Goal: Task Accomplishment & Management: Manage account settings

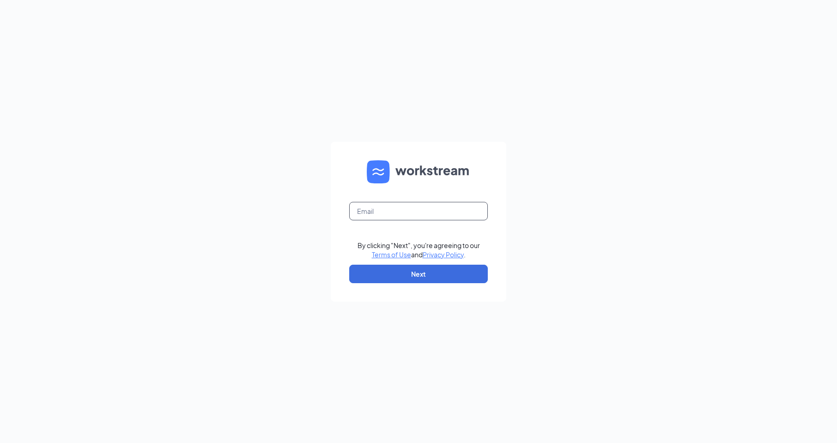
click at [390, 213] on input "text" at bounding box center [418, 211] width 139 height 18
type input "[EMAIL_ADDRESS][DOMAIN_NAME]"
click at [422, 271] on button "Next" at bounding box center [418, 274] width 139 height 18
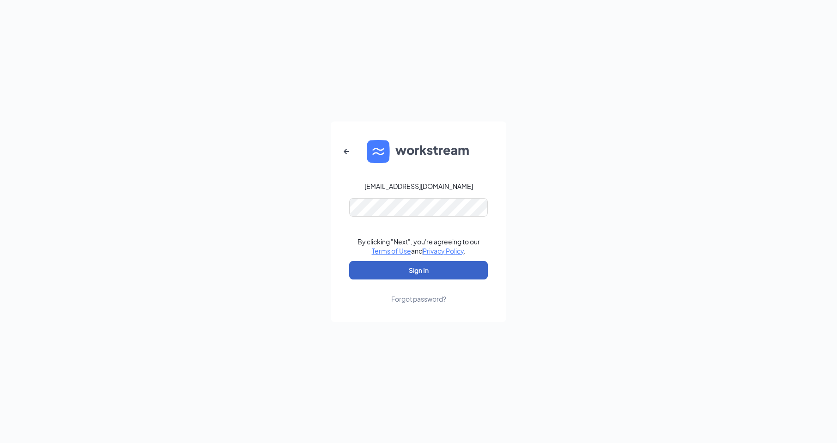
click at [399, 270] on button "Sign In" at bounding box center [418, 270] width 139 height 18
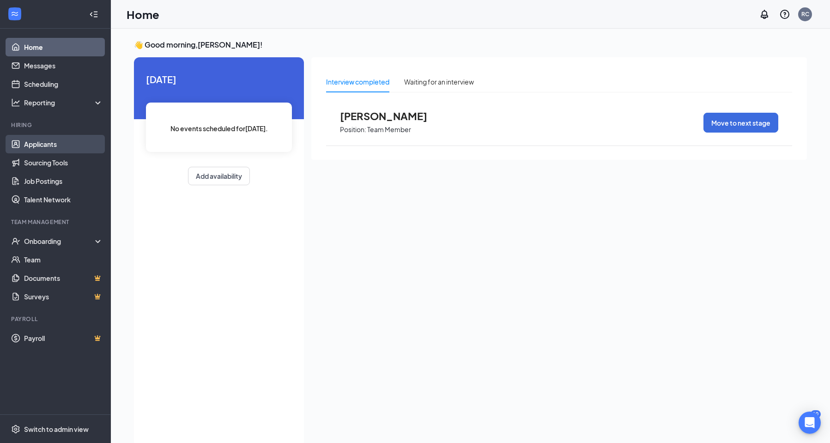
click at [47, 143] on link "Applicants" at bounding box center [63, 144] width 79 height 18
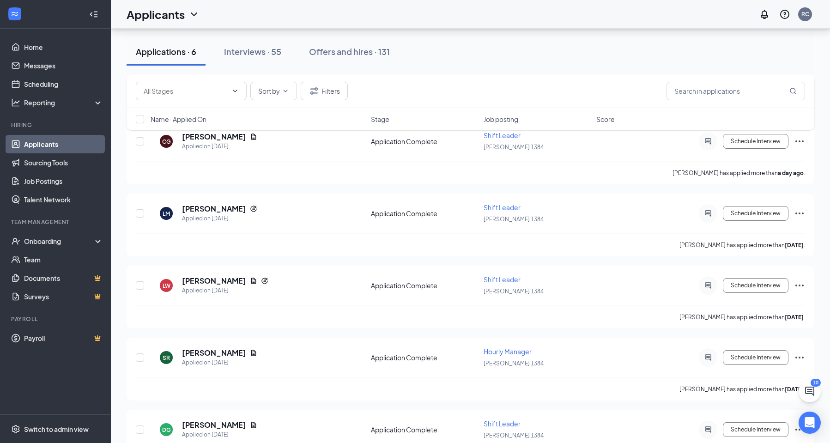
scroll to position [170, 0]
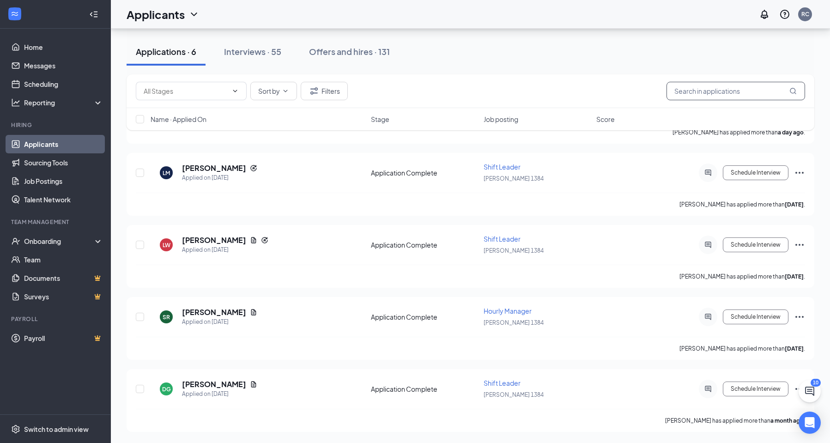
click at [687, 93] on input "text" at bounding box center [736, 91] width 139 height 18
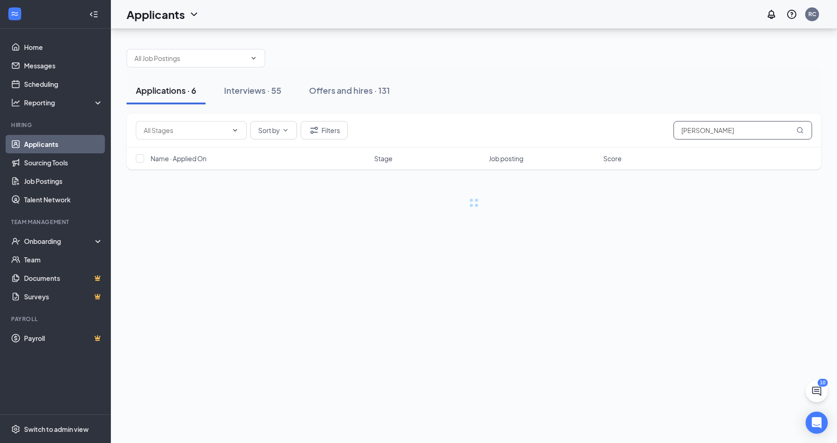
type input "[PERSON_NAME]"
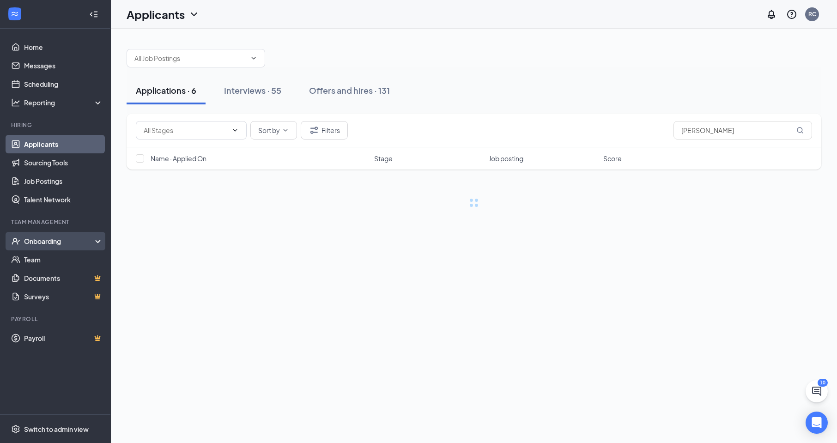
click at [37, 240] on div "Onboarding" at bounding box center [59, 240] width 71 height 9
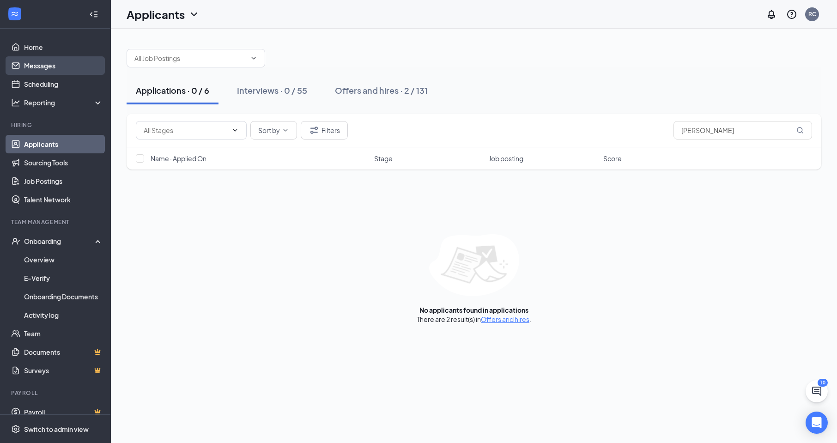
click at [48, 65] on link "Messages" at bounding box center [63, 65] width 79 height 18
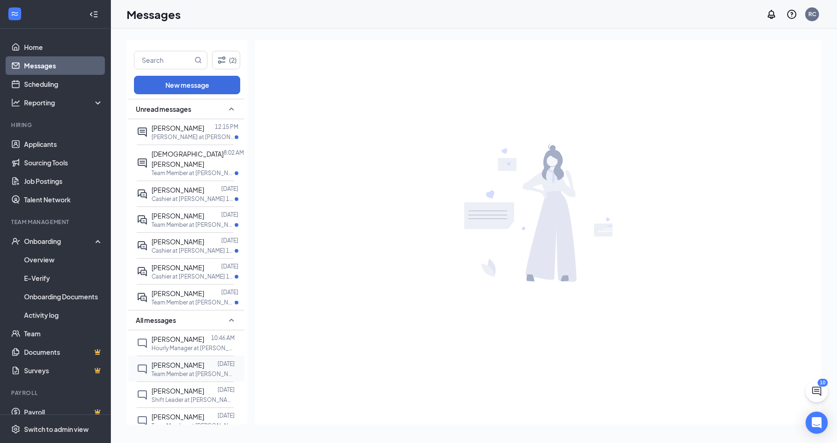
click at [176, 366] on span "[PERSON_NAME]" at bounding box center [177, 365] width 53 height 8
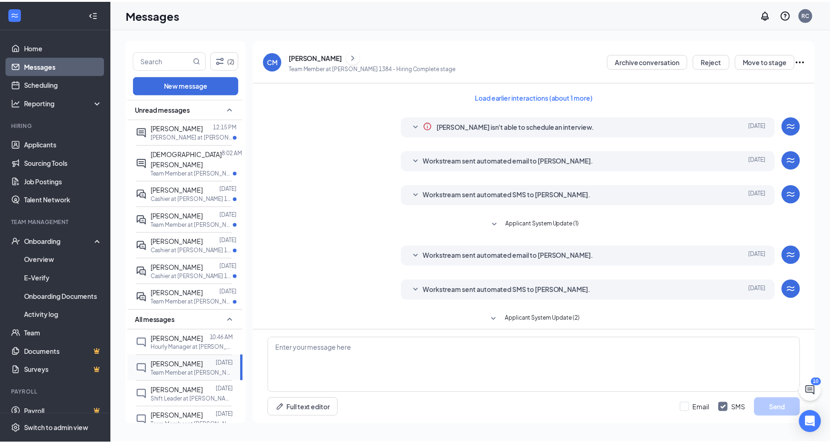
scroll to position [75, 0]
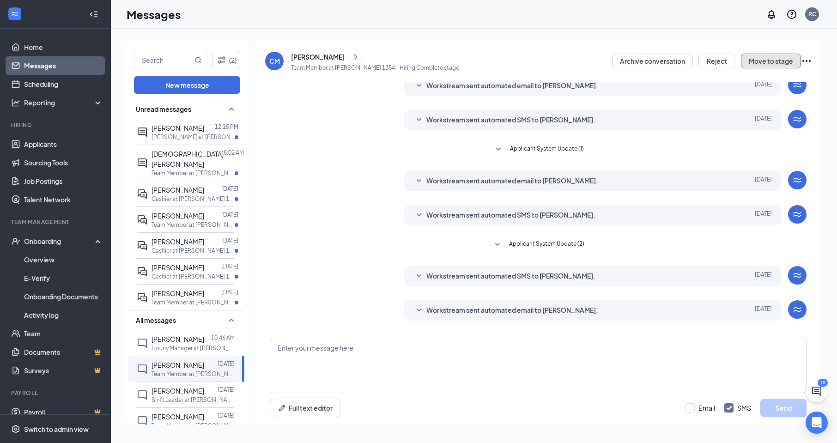
click at [764, 59] on button "Move to stage" at bounding box center [771, 61] width 60 height 15
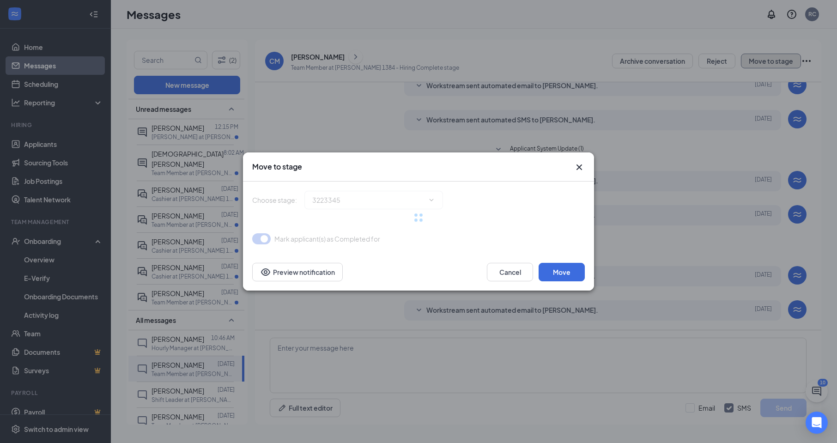
type input "Hiring Complete (current stage)"
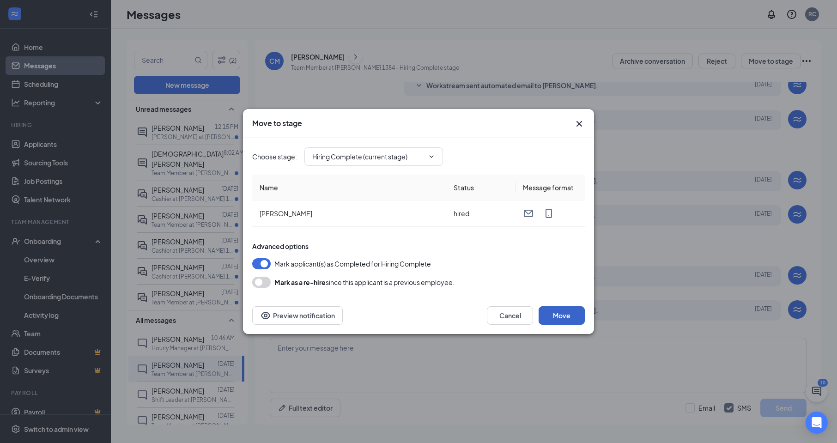
click at [556, 315] on button "Move" at bounding box center [562, 315] width 46 height 18
click at [547, 215] on icon "MobileSms" at bounding box center [548, 213] width 11 height 11
click at [262, 263] on button "button" at bounding box center [261, 263] width 18 height 11
click at [261, 264] on button "button" at bounding box center [261, 263] width 18 height 11
click at [430, 158] on icon "ChevronDown" at bounding box center [431, 156] width 7 height 7
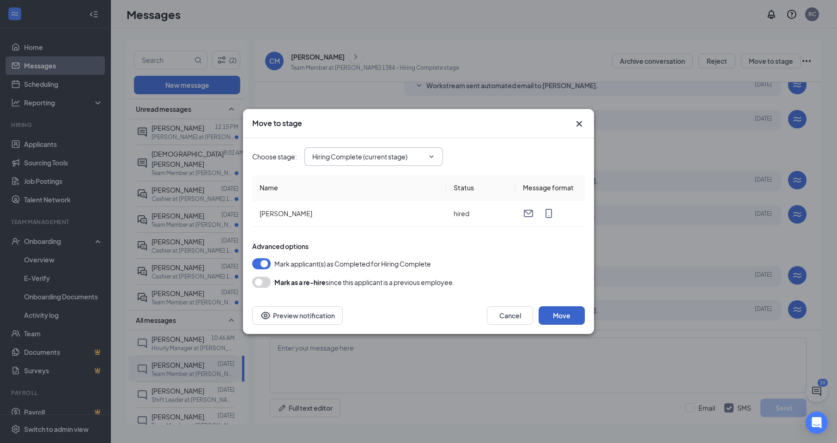
click at [557, 316] on button "Move" at bounding box center [562, 315] width 46 height 18
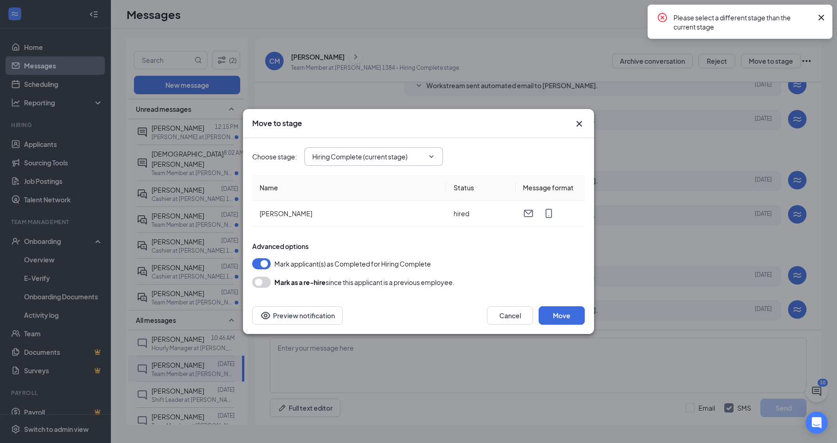
click at [430, 155] on icon "ChevronDown" at bounding box center [431, 156] width 7 height 7
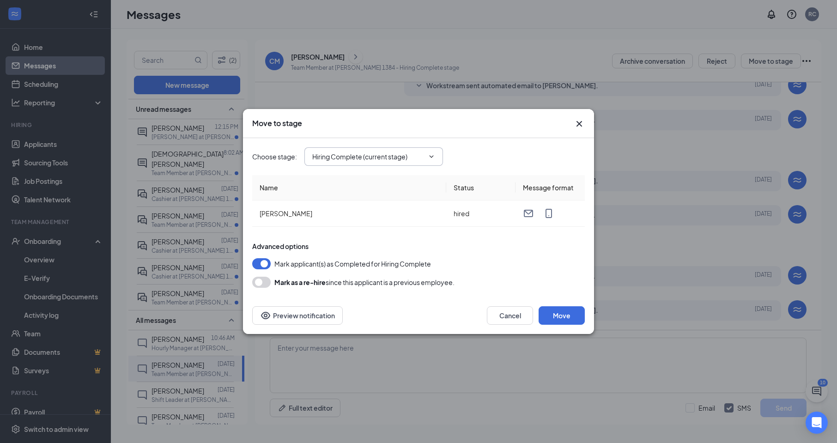
click at [494, 243] on div "Advanced options" at bounding box center [418, 246] width 333 height 9
click at [509, 315] on button "Cancel" at bounding box center [510, 315] width 46 height 18
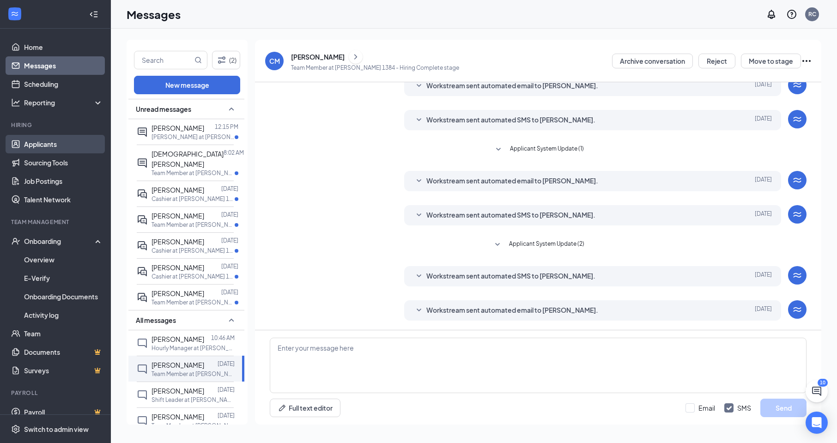
click at [43, 145] on link "Applicants" at bounding box center [63, 144] width 79 height 18
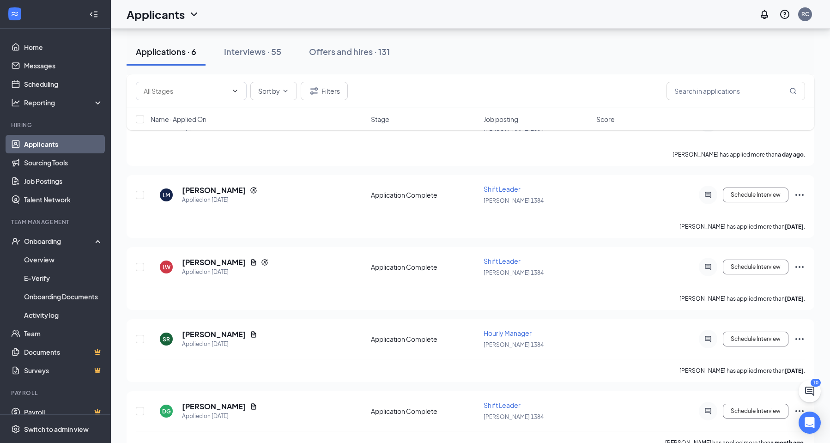
scroll to position [170, 0]
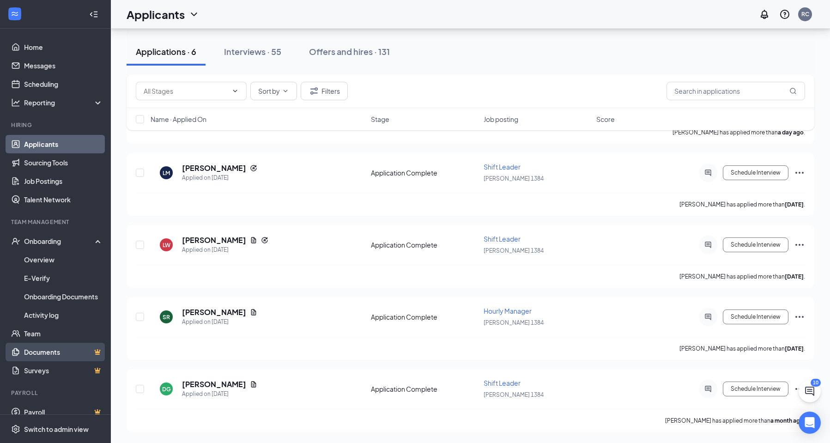
click at [45, 351] on link "Documents" at bounding box center [63, 352] width 79 height 18
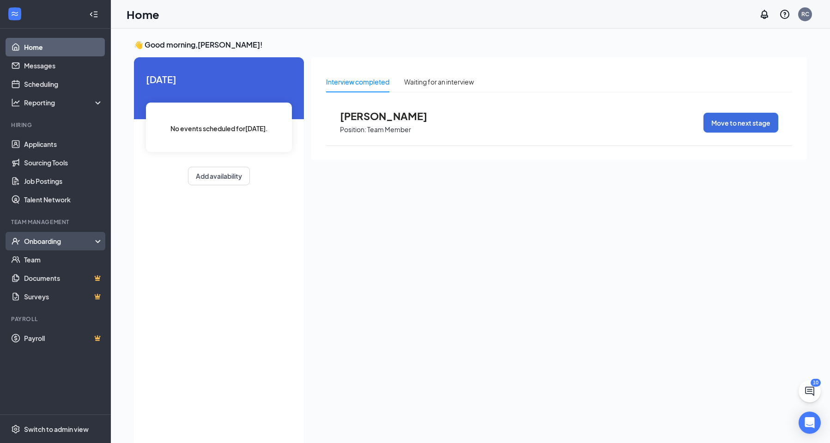
click at [61, 242] on div "Onboarding" at bounding box center [59, 240] width 71 height 9
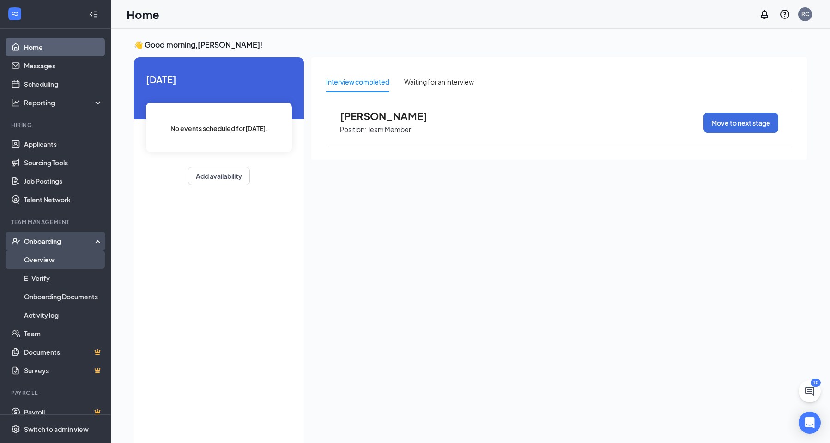
click at [45, 260] on link "Overview" at bounding box center [63, 259] width 79 height 18
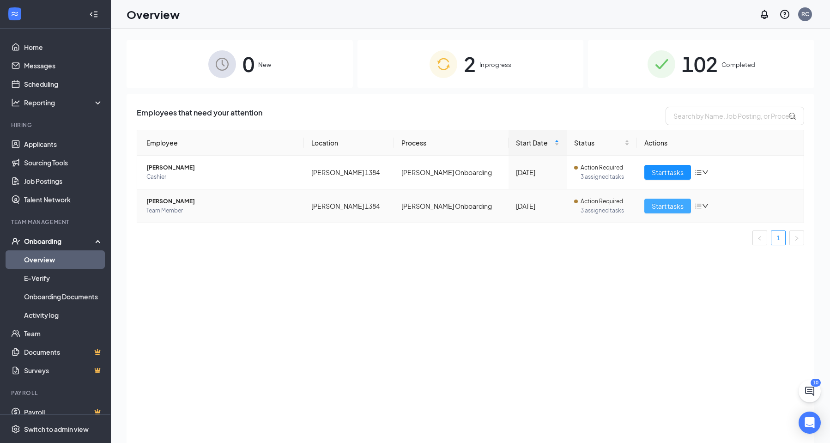
click at [664, 203] on span "Start tasks" at bounding box center [668, 206] width 32 height 10
